Goal: Find specific page/section: Find specific page/section

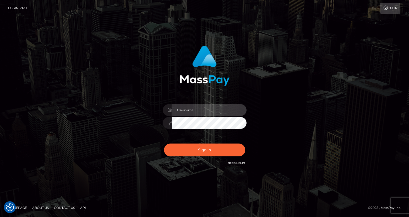
type input "Lou Jacobée"
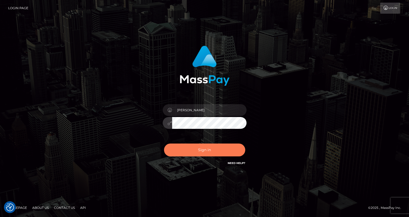
click at [193, 147] on button "Sign in" at bounding box center [204, 149] width 81 height 13
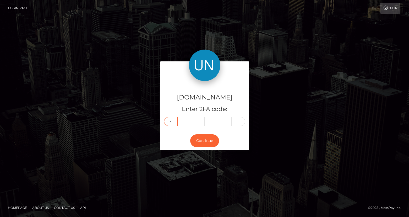
type input "8"
type input "0"
type input "3"
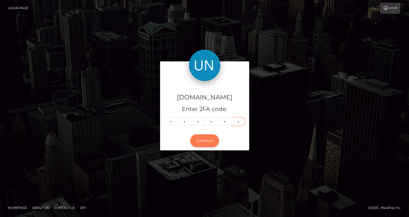
type input "6"
click at [203, 142] on button "Continue" at bounding box center [204, 140] width 29 height 13
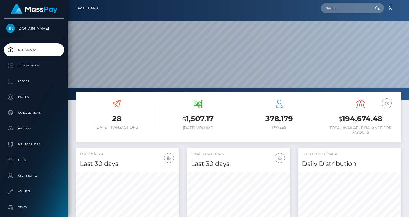
scroll to position [92, 103]
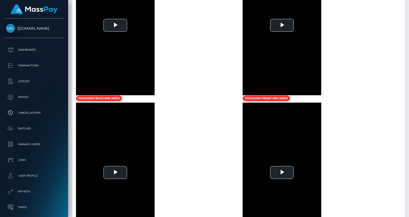
scroll to position [490, 0]
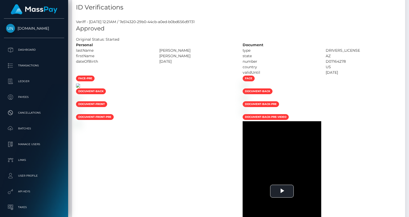
scroll to position [235, 0]
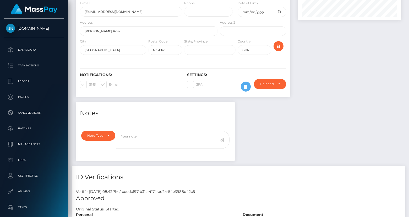
scroll to position [360, 0]
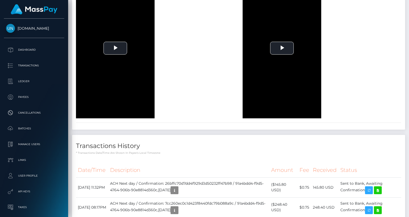
scroll to position [477, 0]
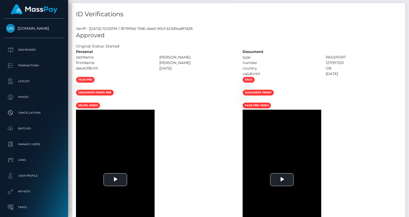
scroll to position [63, 103]
